Goal: Task Accomplishment & Management: Manage account settings

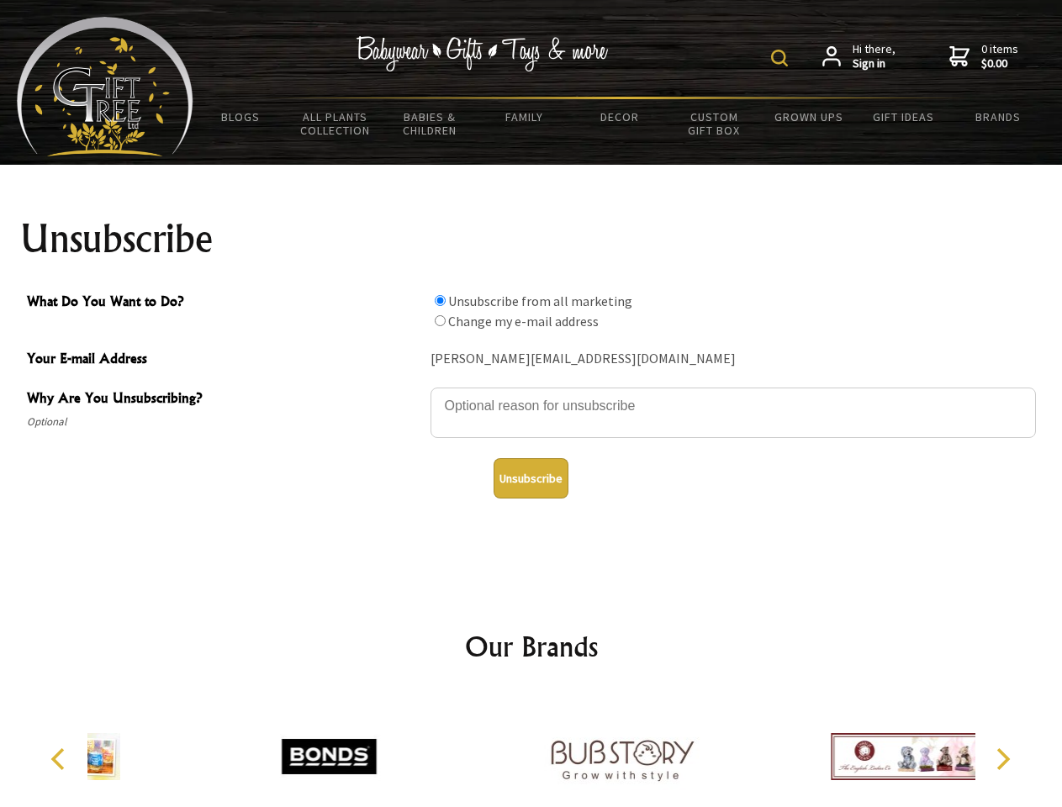
click at [782, 58] on img at bounding box center [779, 58] width 17 height 17
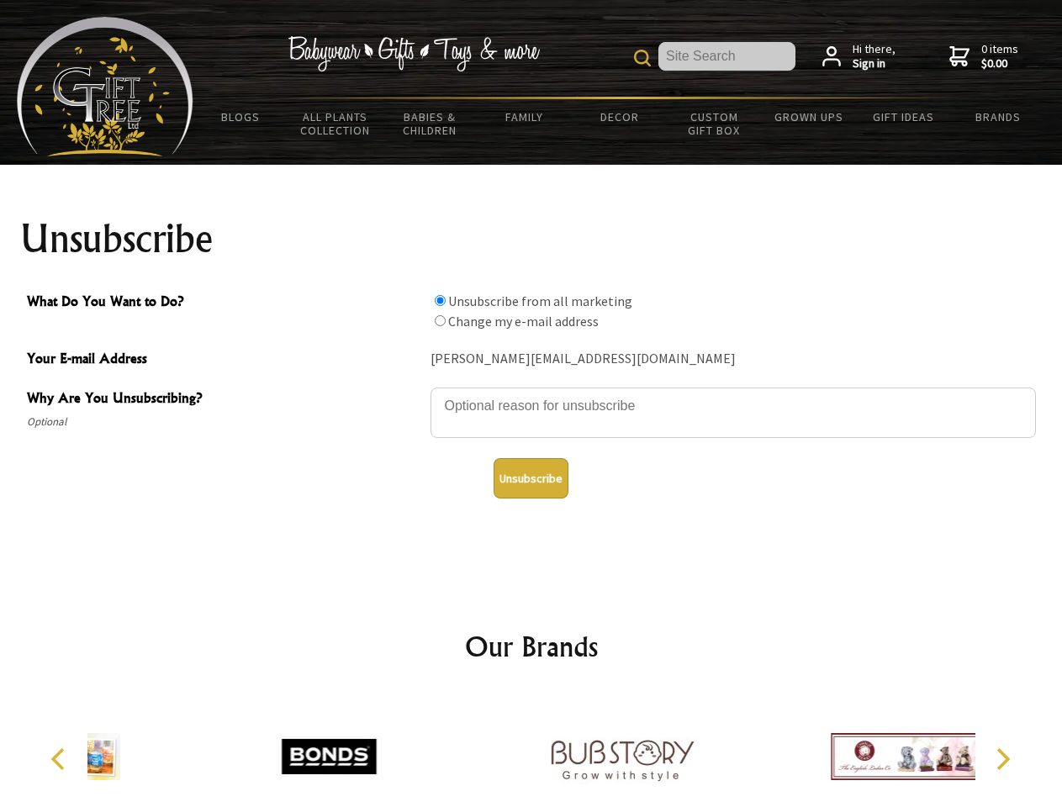
click at [531, 393] on textarea "Why Are You Unsubscribing?" at bounding box center [732, 412] width 605 height 50
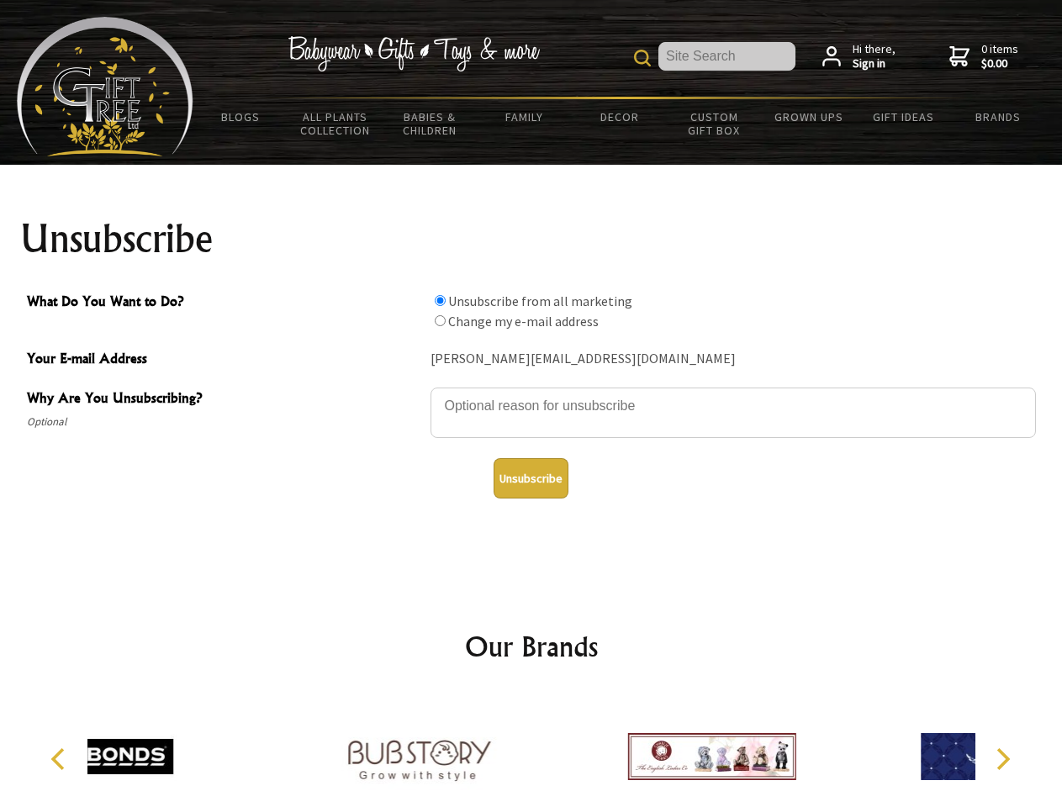
click at [440, 300] on input "What Do You Want to Do?" at bounding box center [440, 300] width 11 height 11
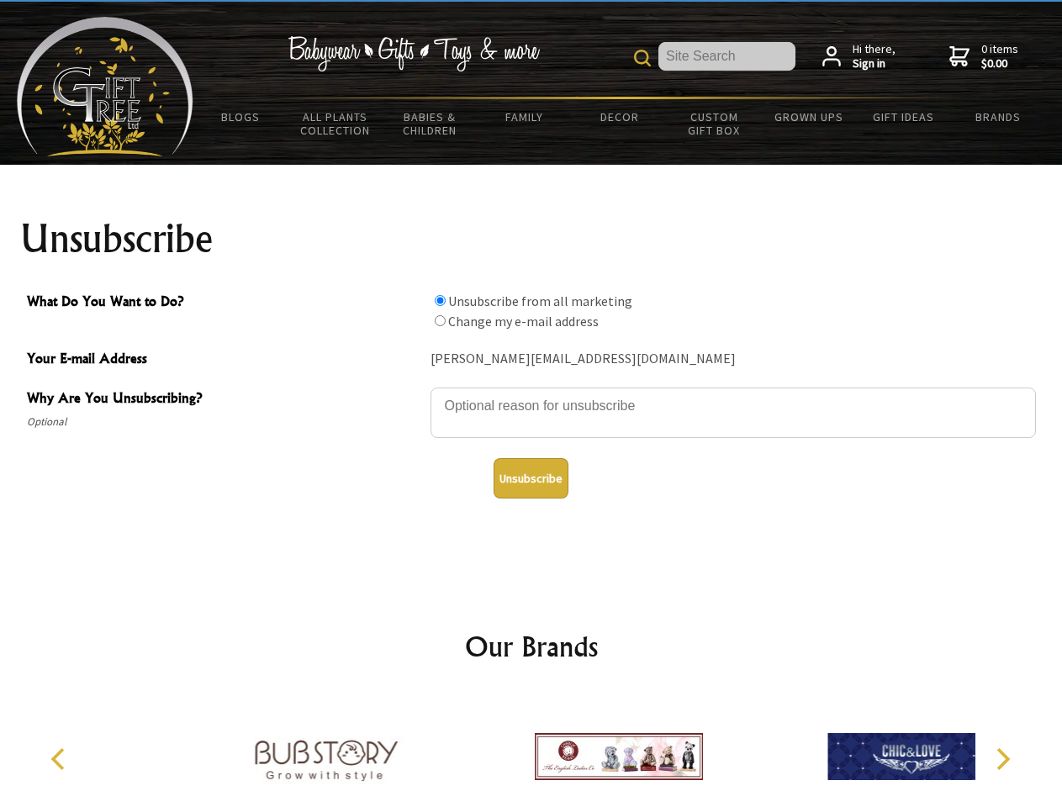
click at [440, 320] on input "What Do You Want to Do?" at bounding box center [440, 320] width 11 height 11
radio input "true"
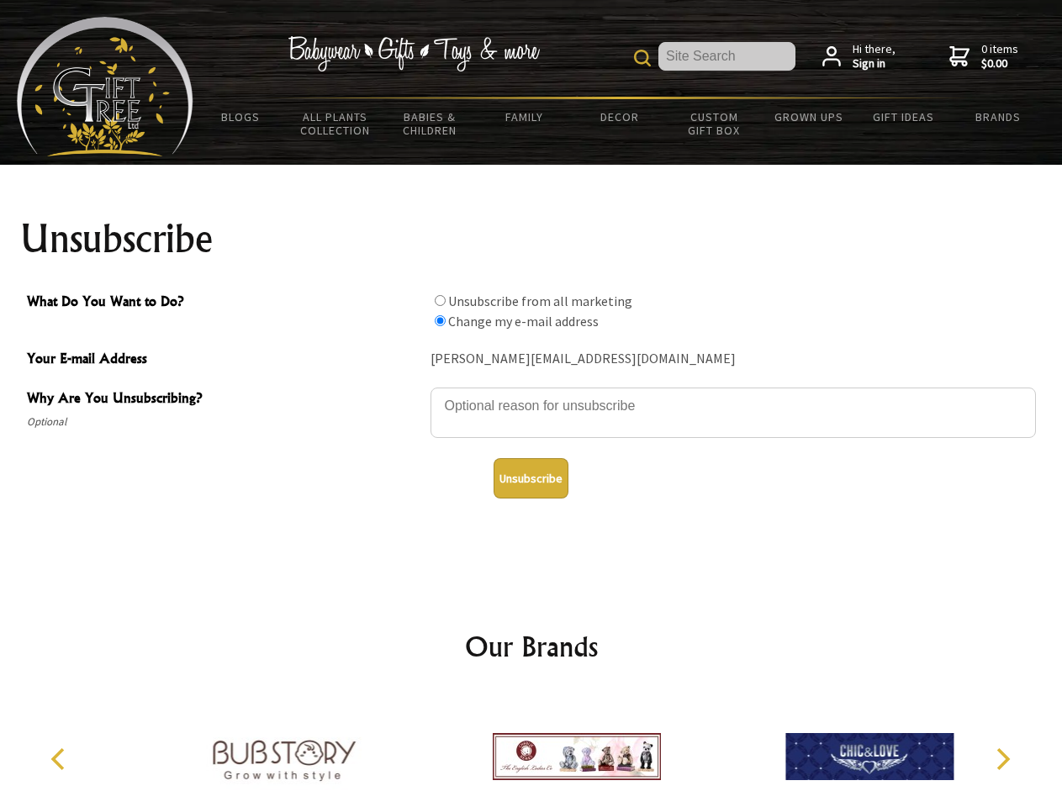
click at [530, 478] on button "Unsubscribe" at bounding box center [530, 478] width 75 height 40
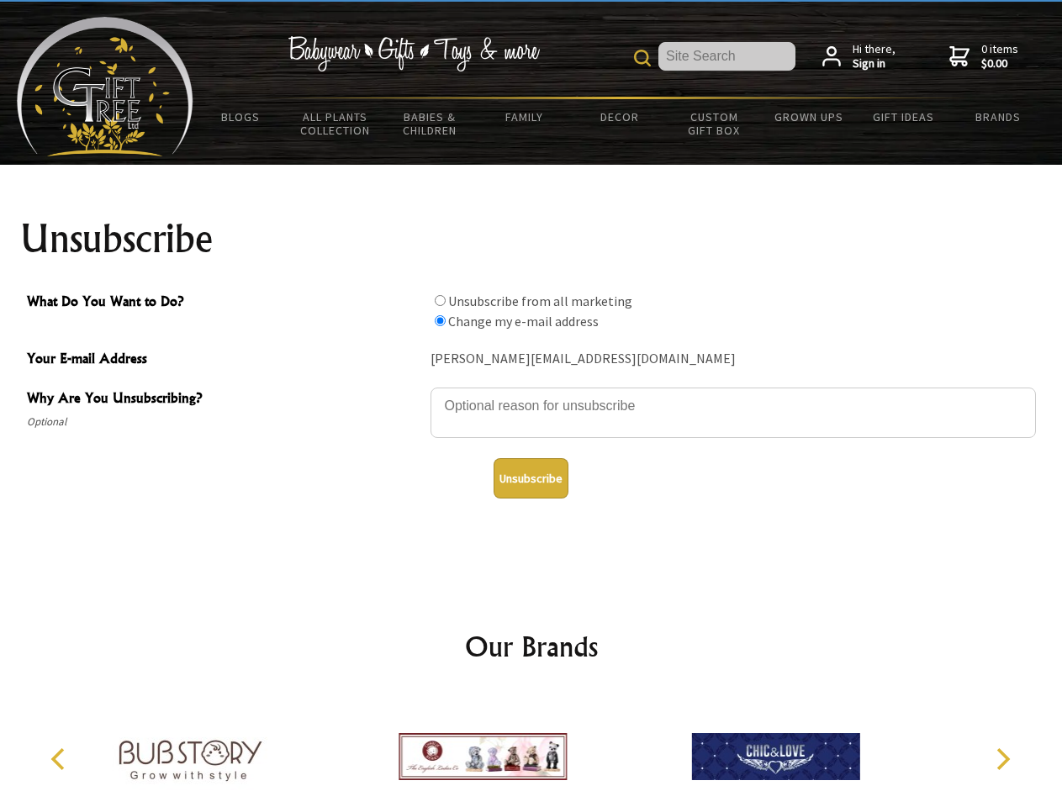
click at [531, 750] on img at bounding box center [482, 756] width 168 height 126
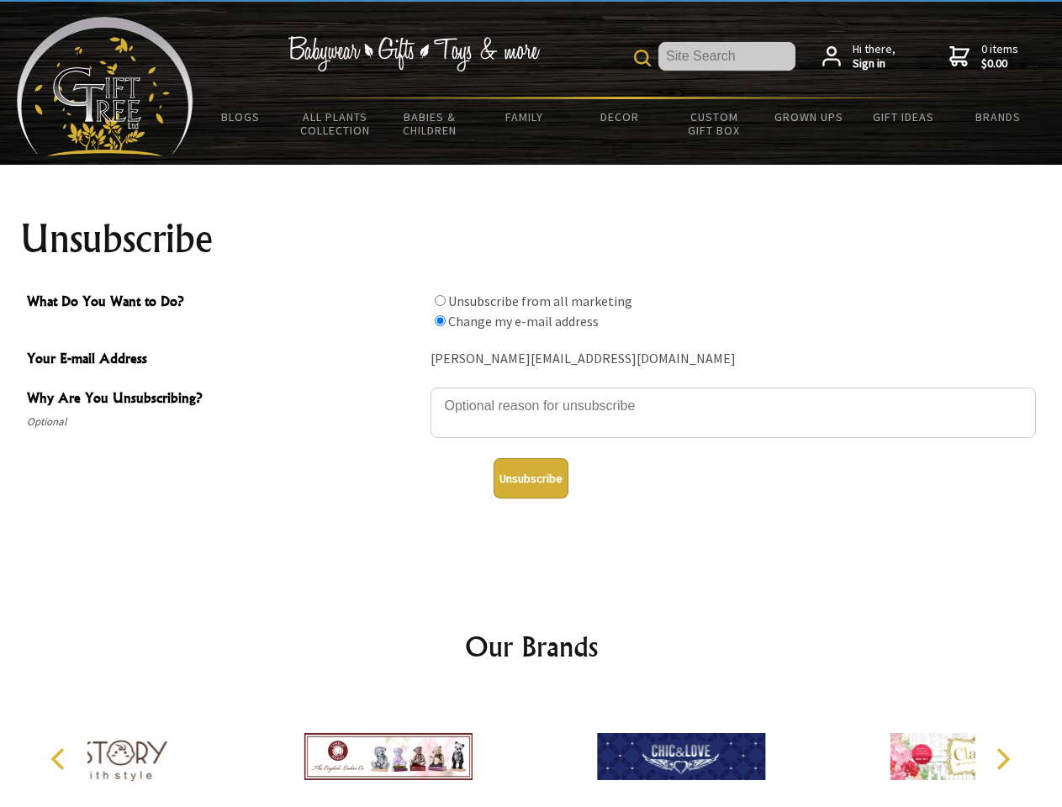
click at [61, 759] on icon "Previous" at bounding box center [60, 759] width 22 height 22
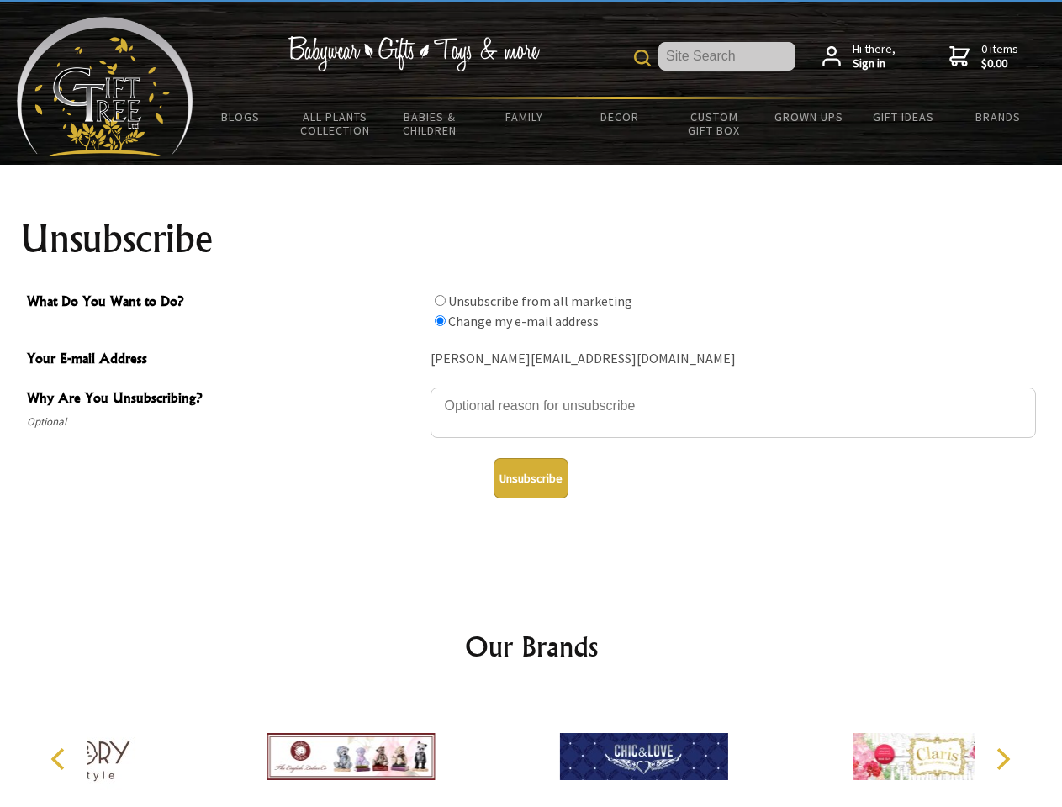
click at [1002, 759] on icon "Next" at bounding box center [1001, 759] width 22 height 22
